Goal: Information Seeking & Learning: Check status

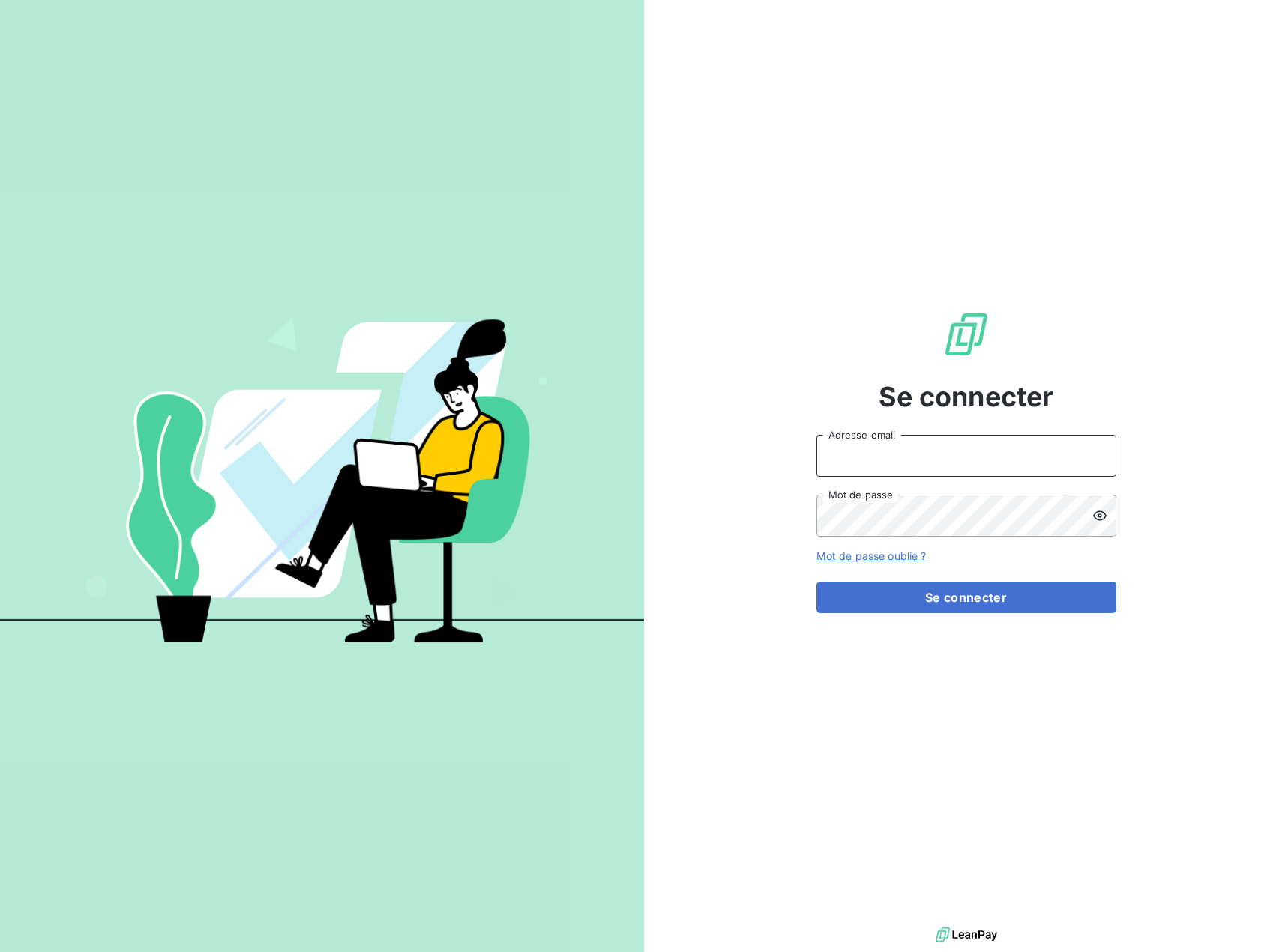
drag, startPoint x: 864, startPoint y: 465, endPoint x: 885, endPoint y: 486, distance: 29.7
click at [864, 465] on input "Adresse email" at bounding box center [966, 455] width 300 height 42
type input "fcebrian@joffeassocies.com"
click at [956, 596] on button "Se connecter" at bounding box center [966, 597] width 300 height 32
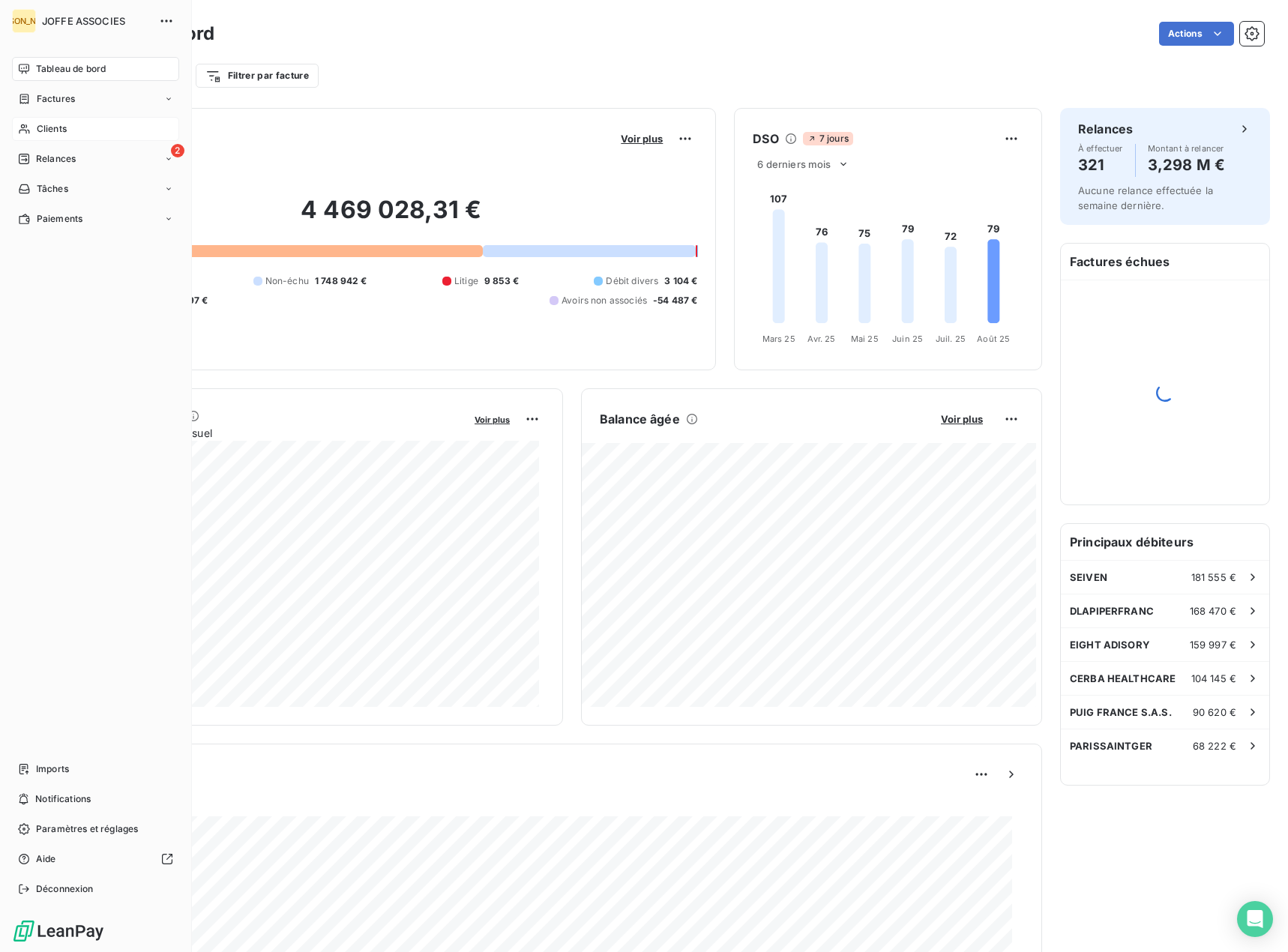
click at [38, 129] on span "Clients" at bounding box center [52, 129] width 30 height 14
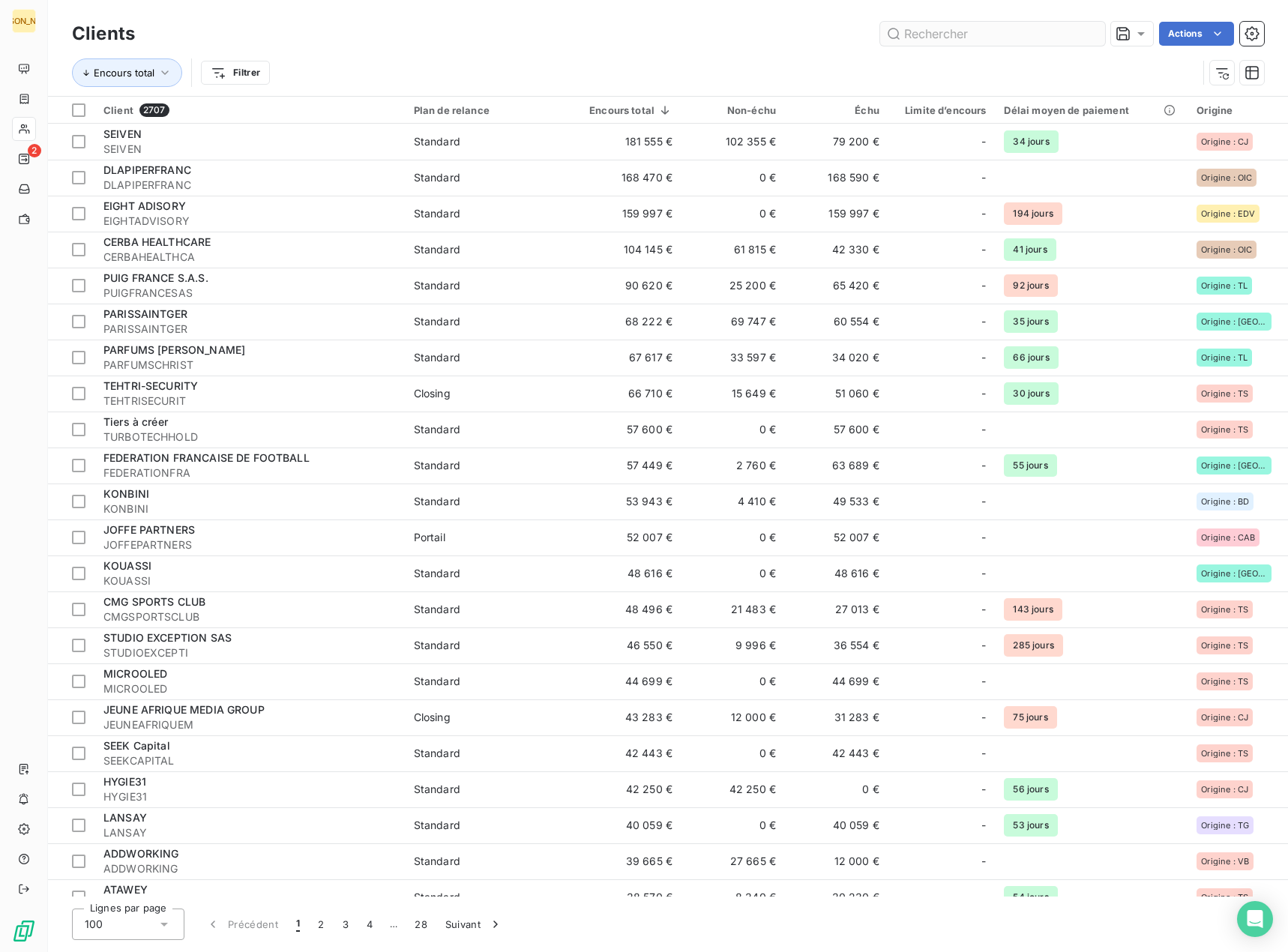
click at [941, 32] on input "text" at bounding box center [993, 33] width 225 height 24
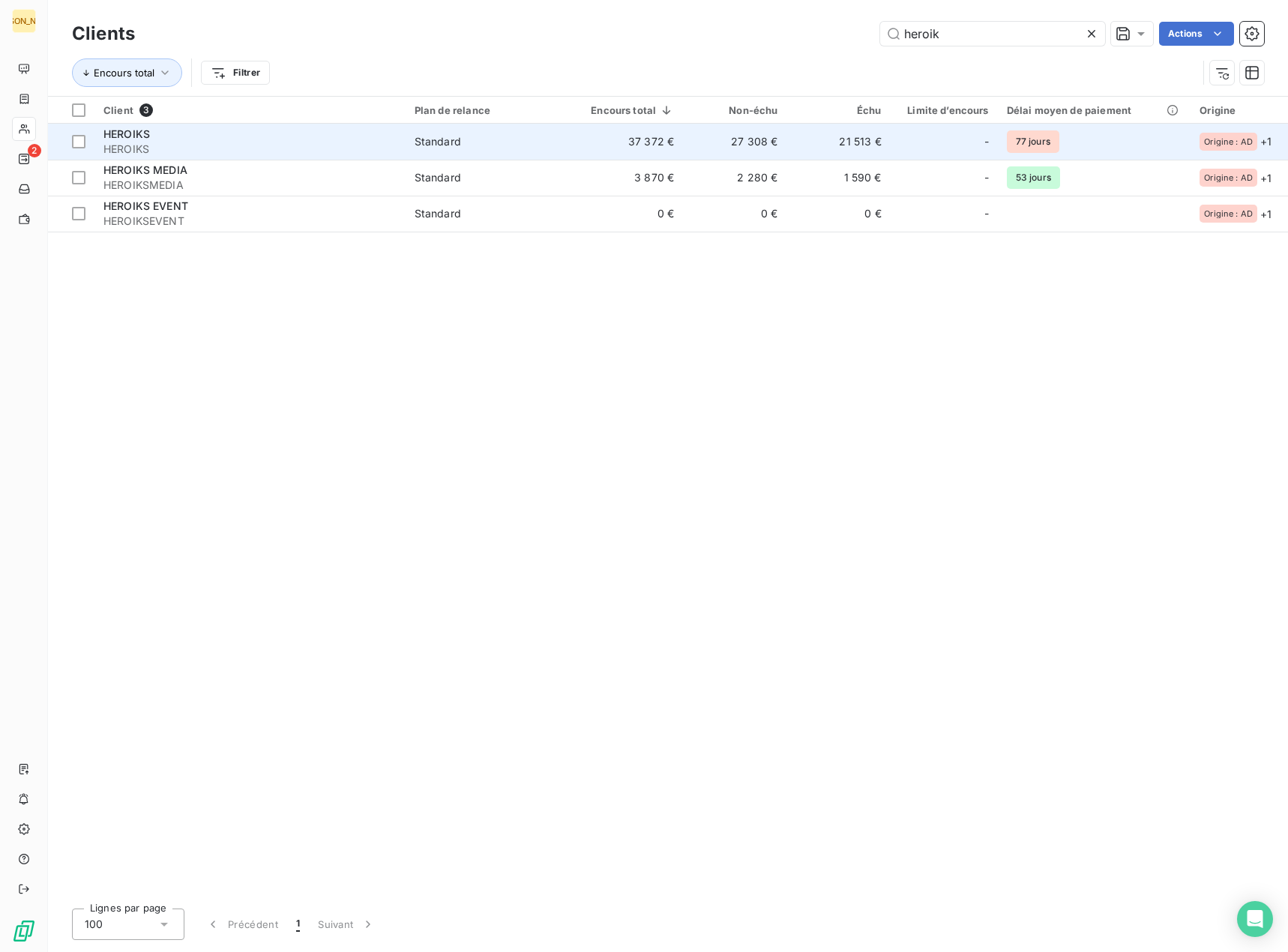
type input "heroik"
click at [600, 139] on td "37 372 €" at bounding box center [628, 142] width 110 height 36
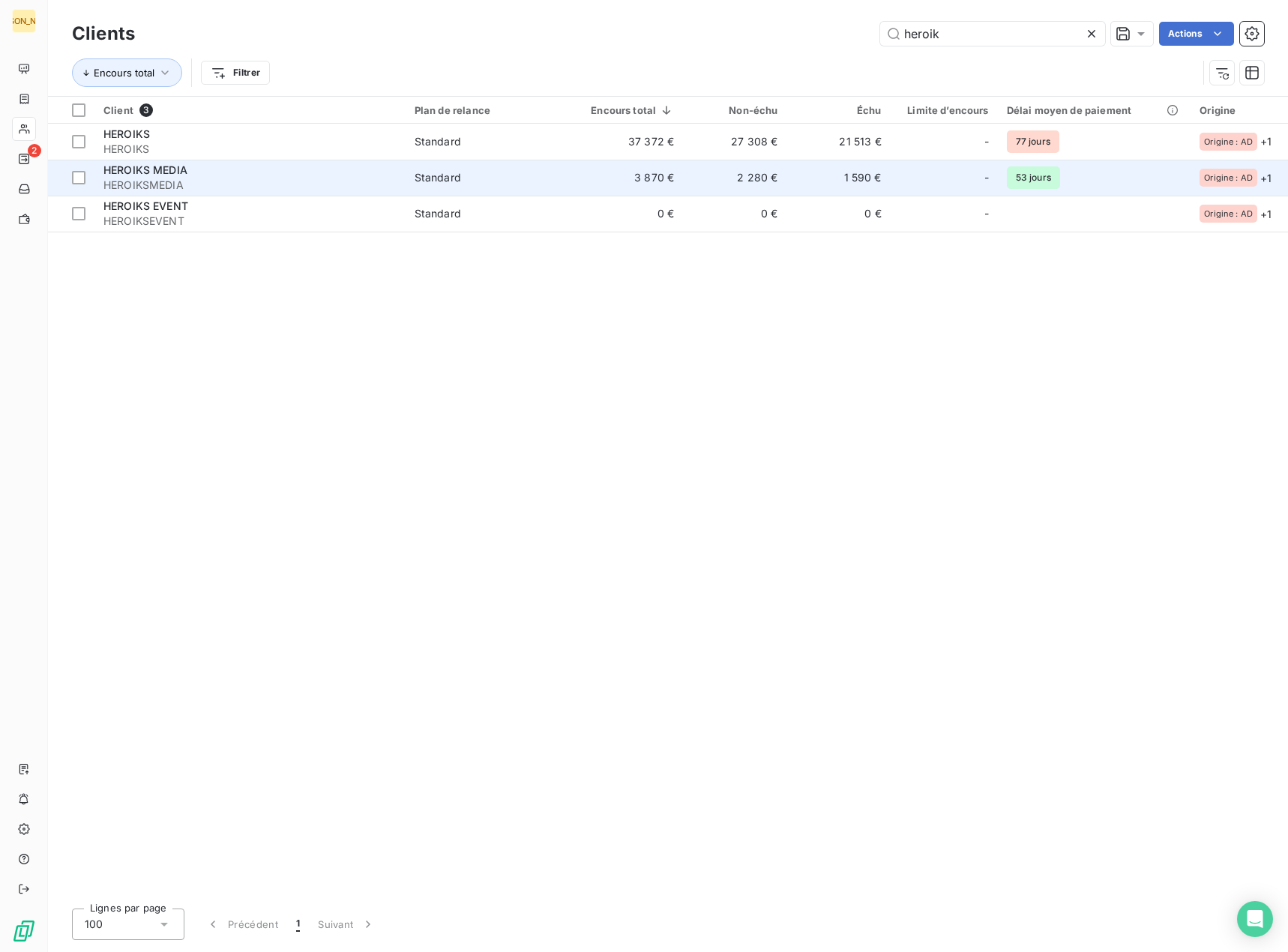
click at [463, 181] on span "Standard" at bounding box center [490, 177] width 151 height 15
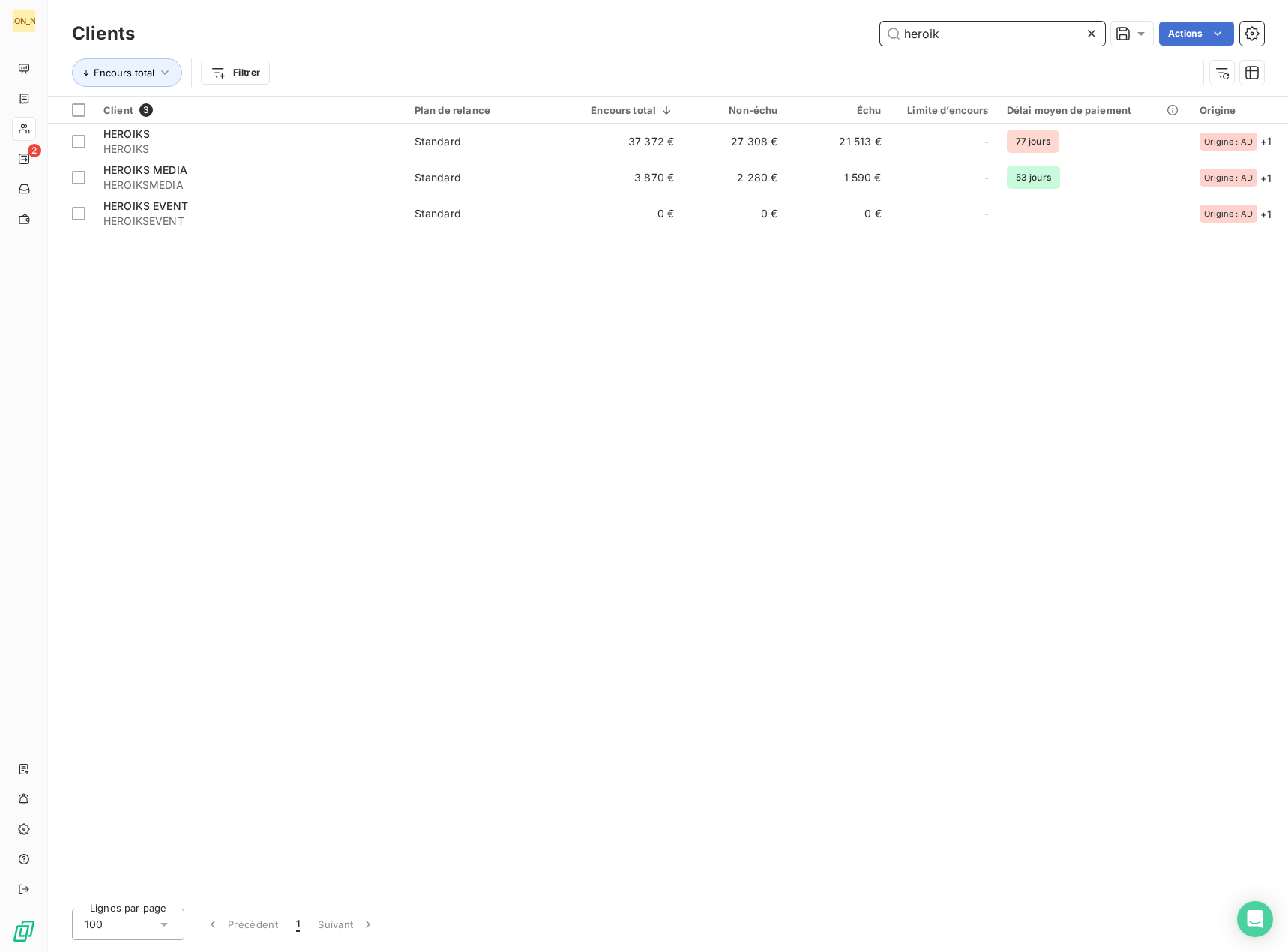
drag, startPoint x: 958, startPoint y: 26, endPoint x: 857, endPoint y: 33, distance: 101.2
click at [857, 33] on div "heroik Actions" at bounding box center [709, 33] width 1111 height 24
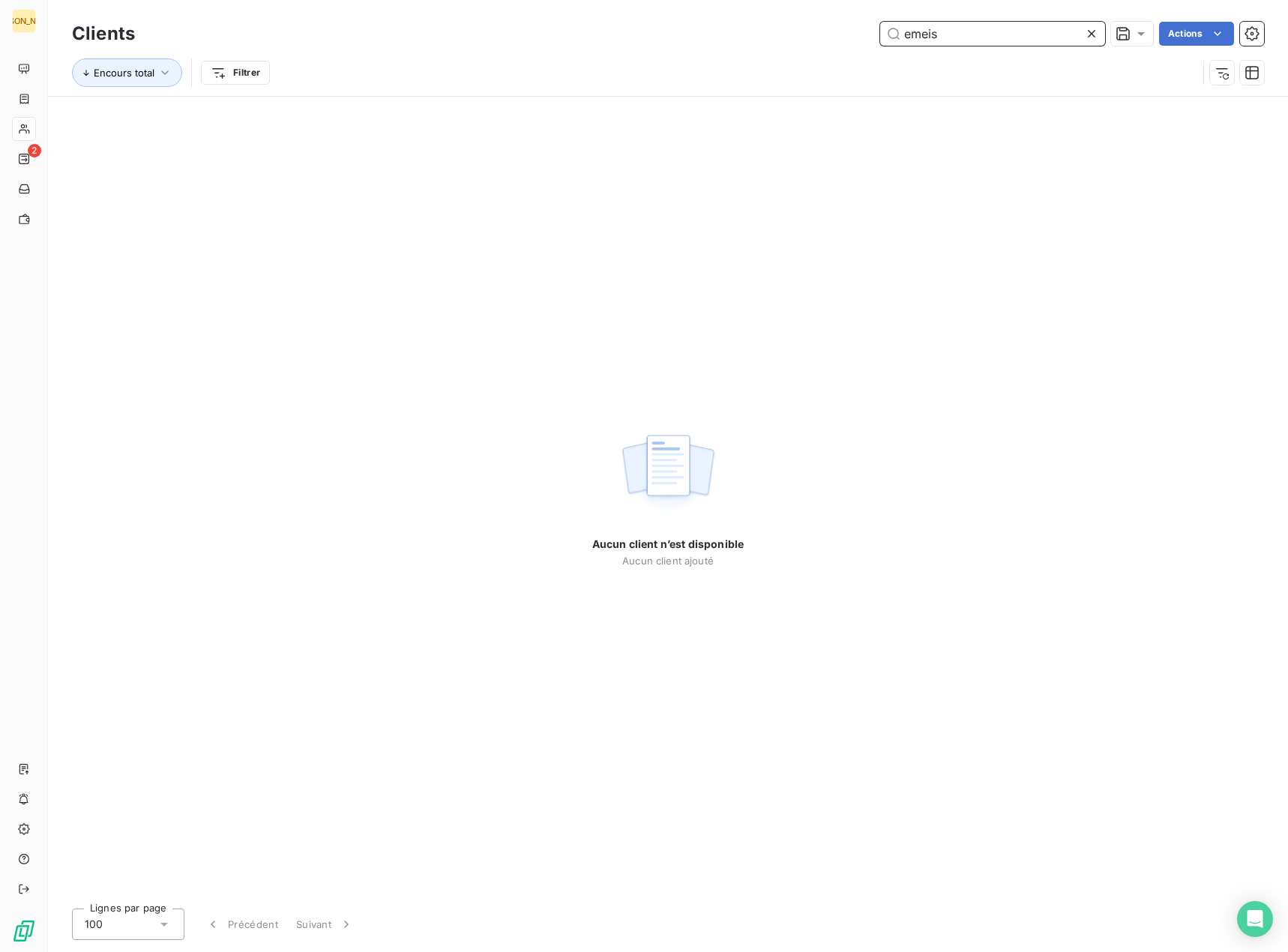
drag, startPoint x: 885, startPoint y: 24, endPoint x: 862, endPoint y: 18, distance: 23.8
click at [862, 20] on div "Clients emeis Actions" at bounding box center [668, 33] width 1192 height 32
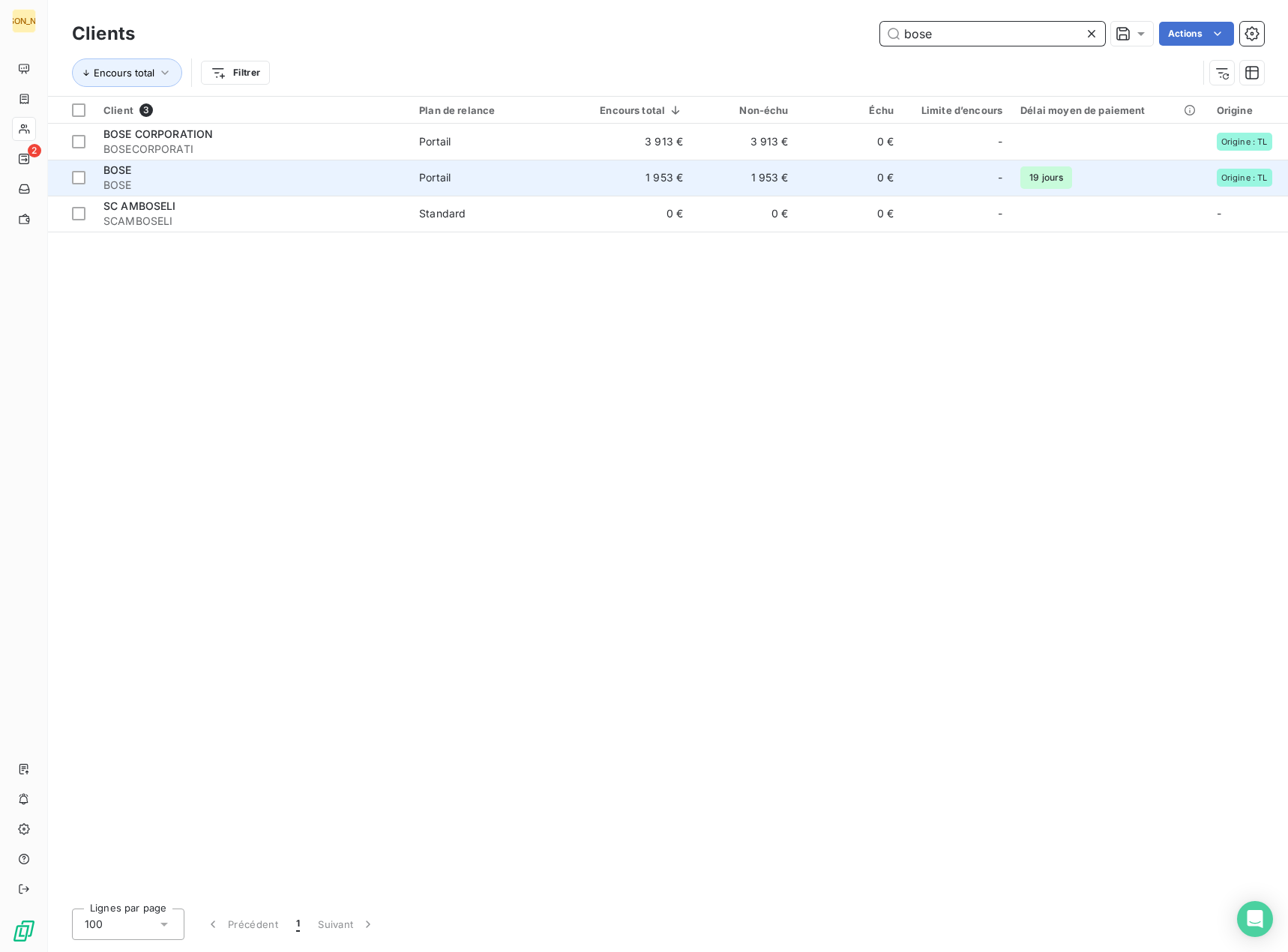
type input "bose"
click at [654, 184] on td "1 953 €" at bounding box center [636, 177] width 111 height 36
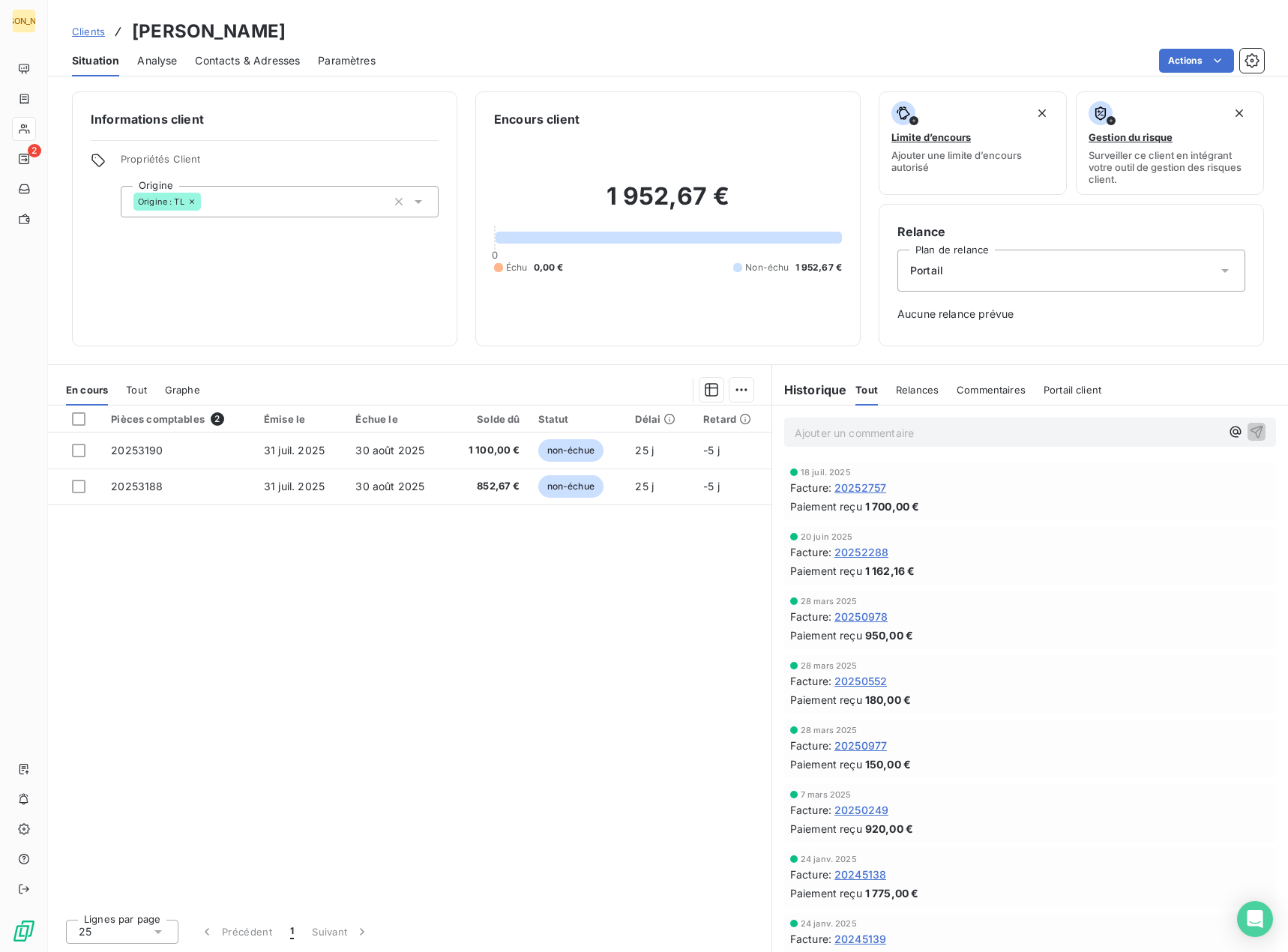
click at [84, 33] on span "Clients" at bounding box center [89, 31] width 33 height 12
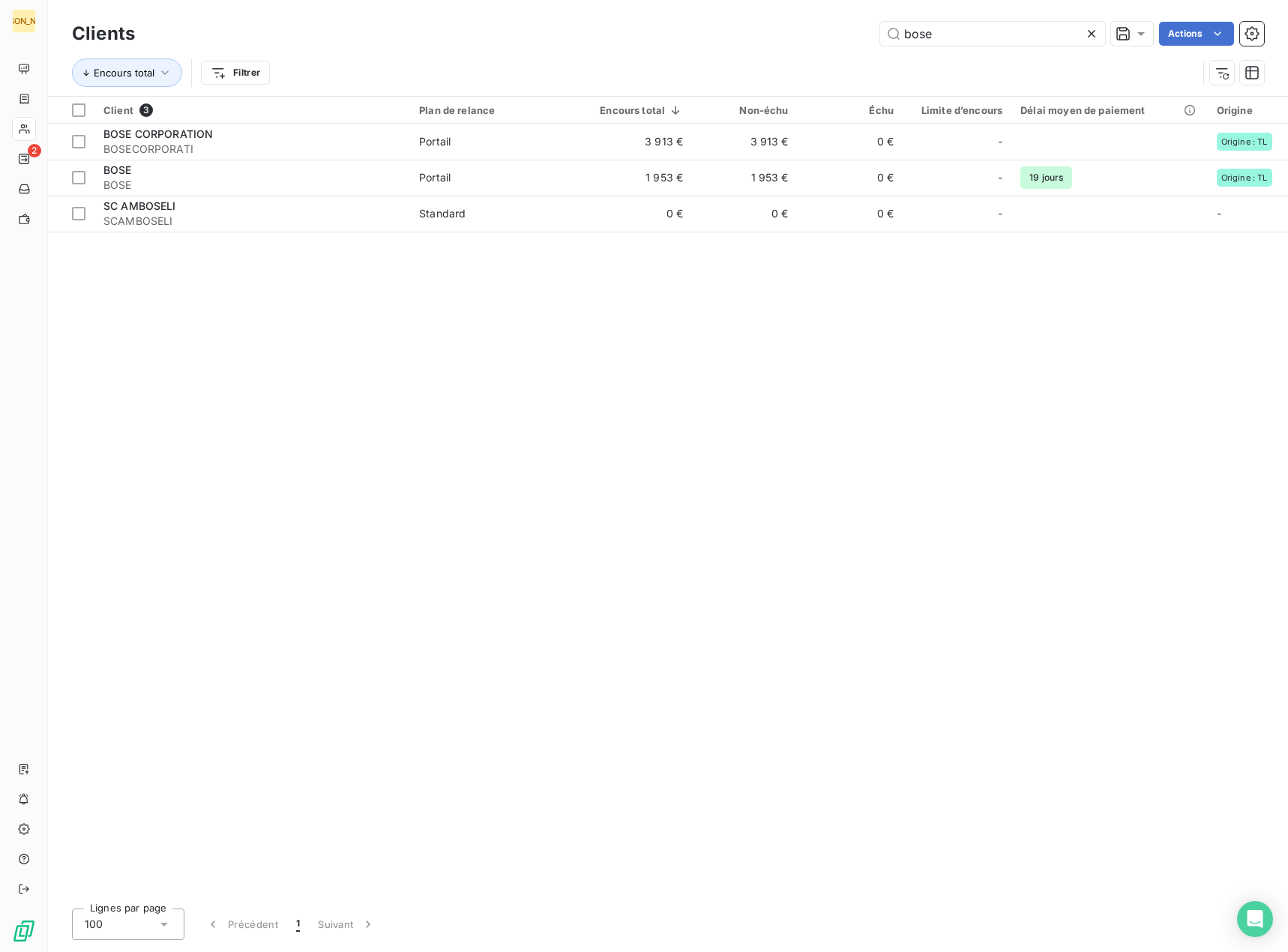
drag, startPoint x: 941, startPoint y: 28, endPoint x: 824, endPoint y: 5, distance: 119.2
click at [822, 11] on div "Clients bose Actions Encours total Filtrer" at bounding box center [668, 48] width 1240 height 96
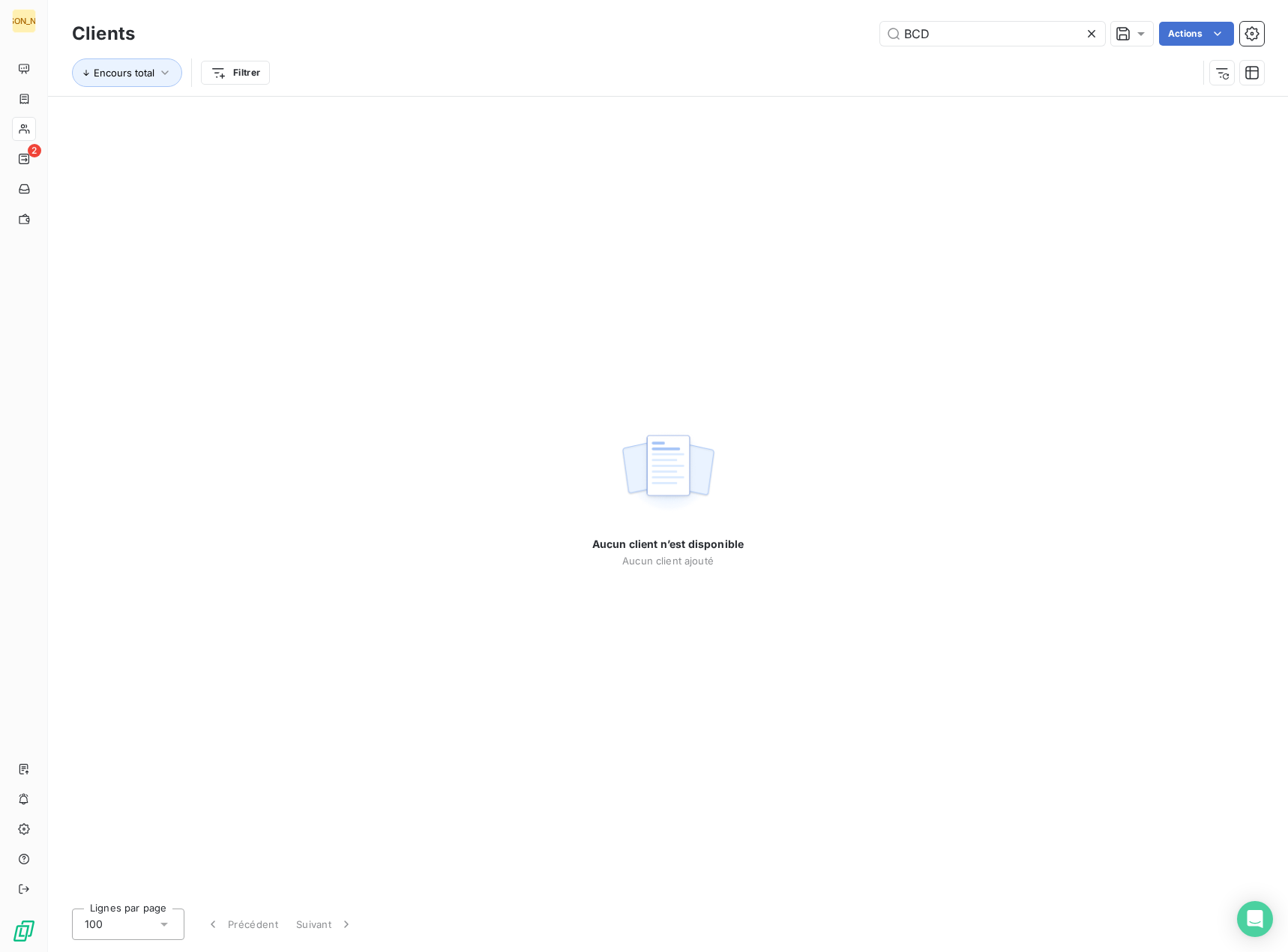
type input "BCD"
